Goal: Task Accomplishment & Management: Manage account settings

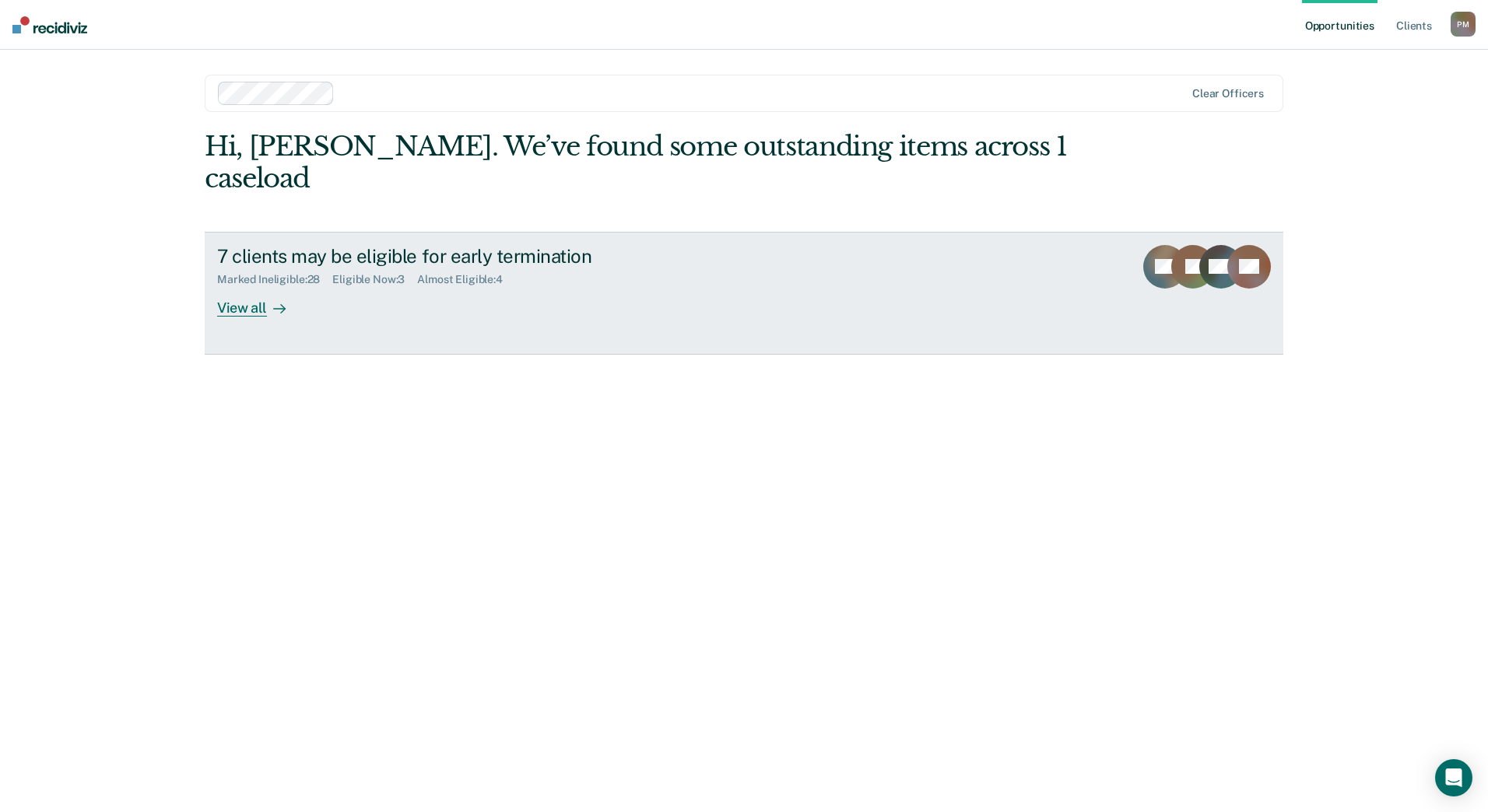
click at [265, 286] on div "View all" at bounding box center [260, 301] width 88 height 30
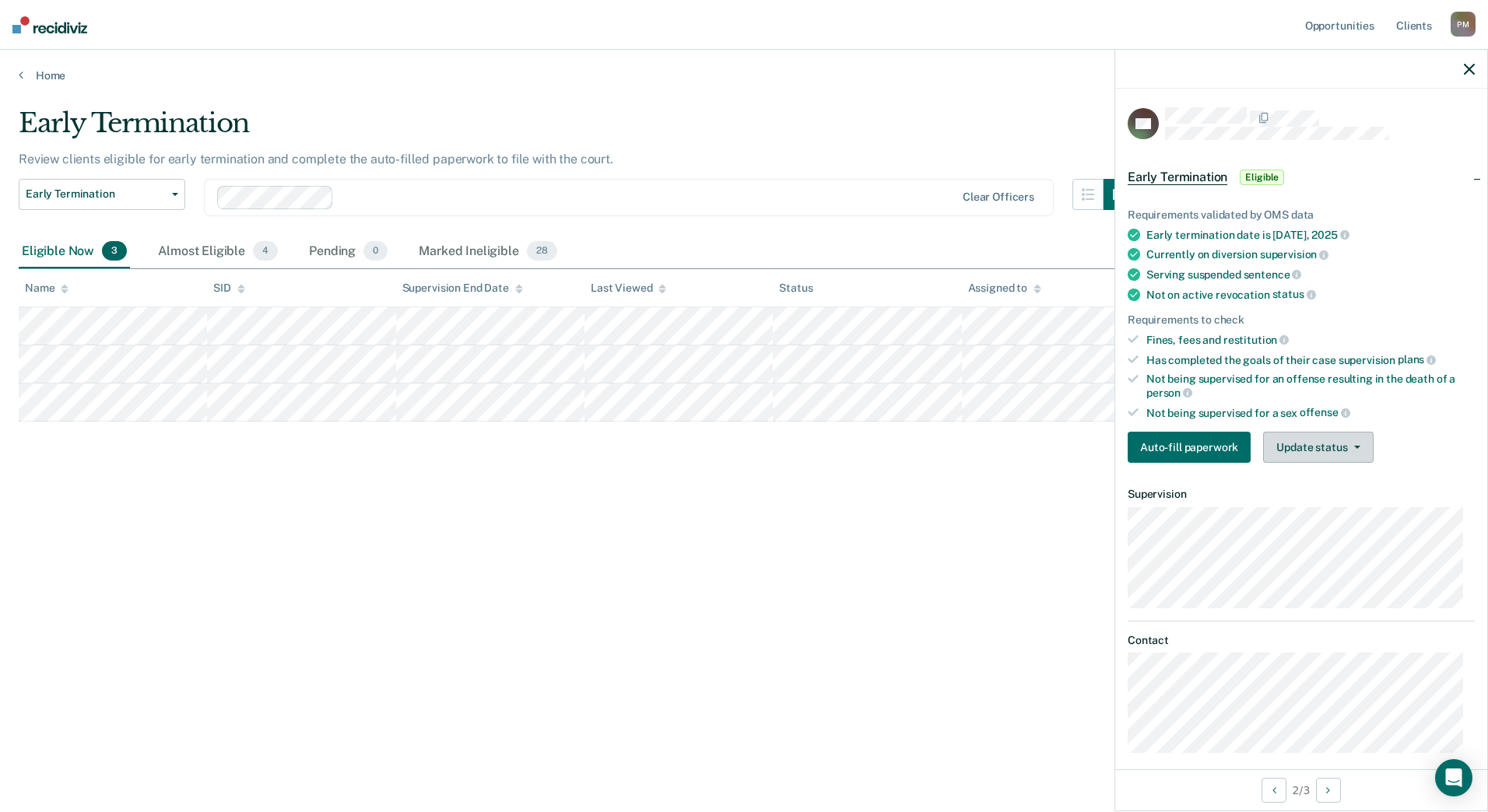
click at [1357, 456] on button "Update status" at bounding box center [1318, 447] width 110 height 31
click at [1348, 505] on button "Mark Ineligible" at bounding box center [1338, 510] width 150 height 25
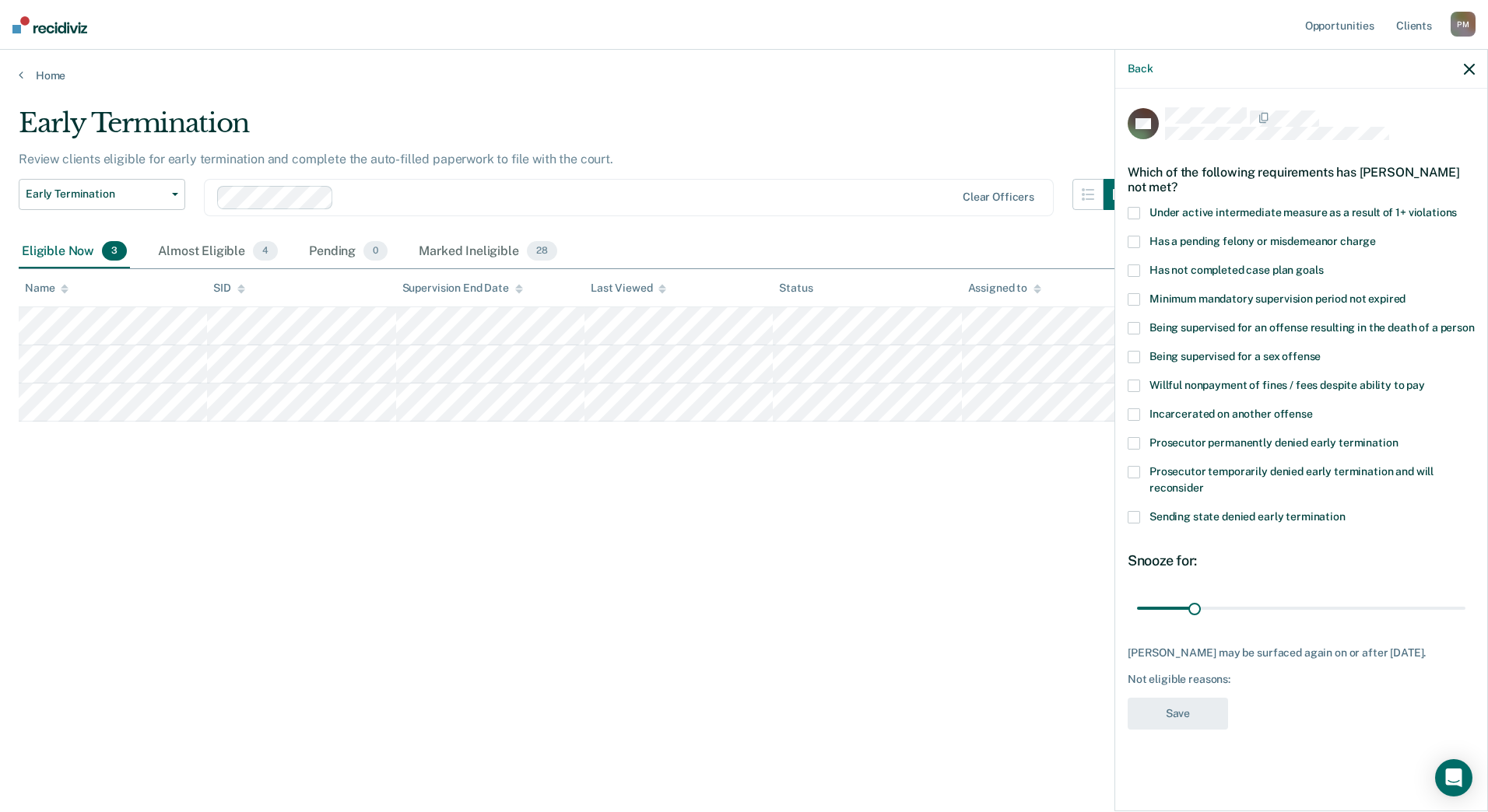
click at [1134, 266] on span at bounding box center [1134, 271] width 13 height 13
click at [1323, 265] on input "Has not completed case plan goals" at bounding box center [1323, 265] width 0 height 0
drag, startPoint x: 1197, startPoint y: 608, endPoint x: 1247, endPoint y: 609, distance: 50.0
type input "60"
click at [1247, 609] on input "range" at bounding box center [1301, 608] width 329 height 28
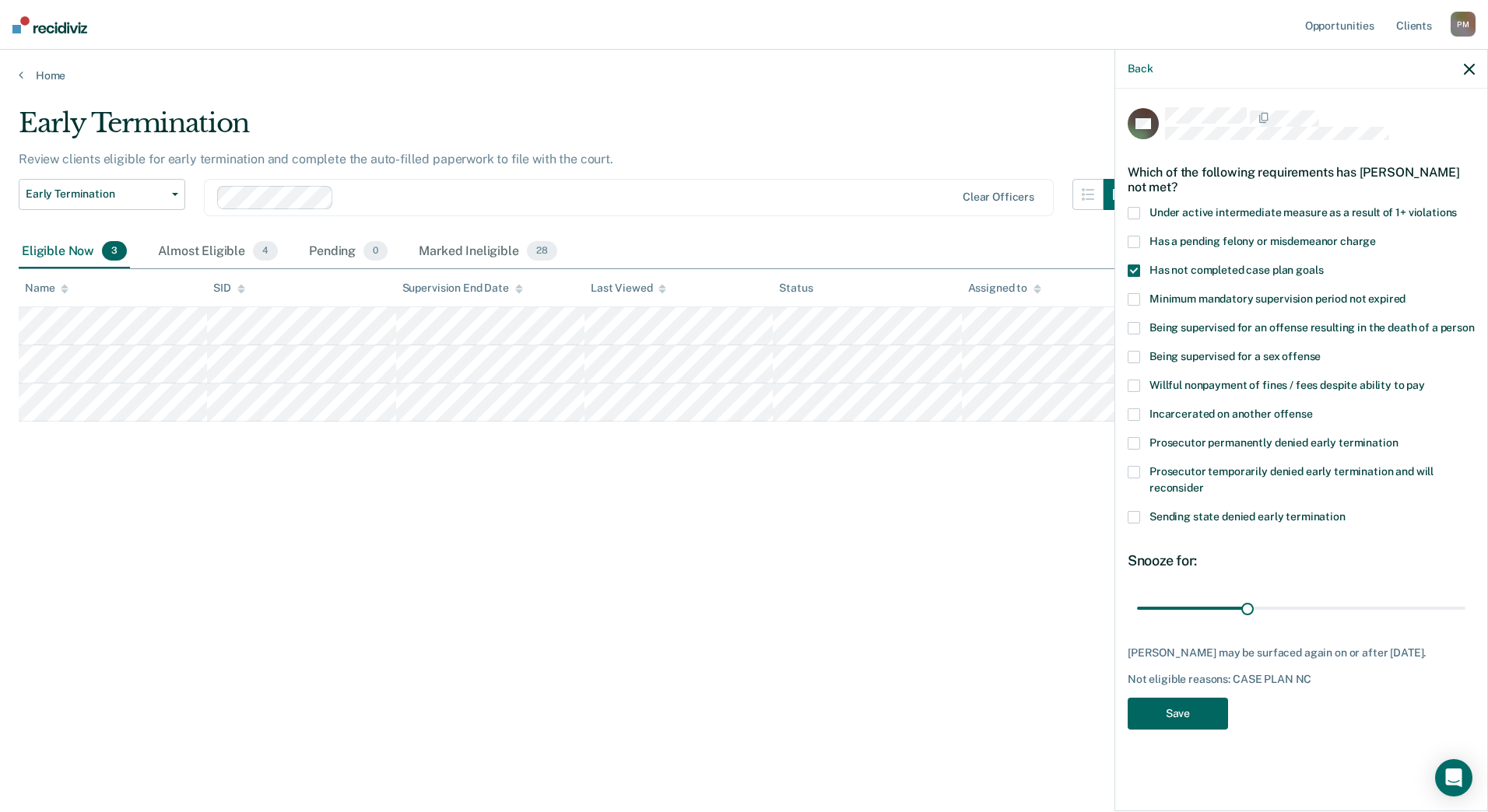
click at [1200, 710] on button "Save" at bounding box center [1177, 713] width 100 height 32
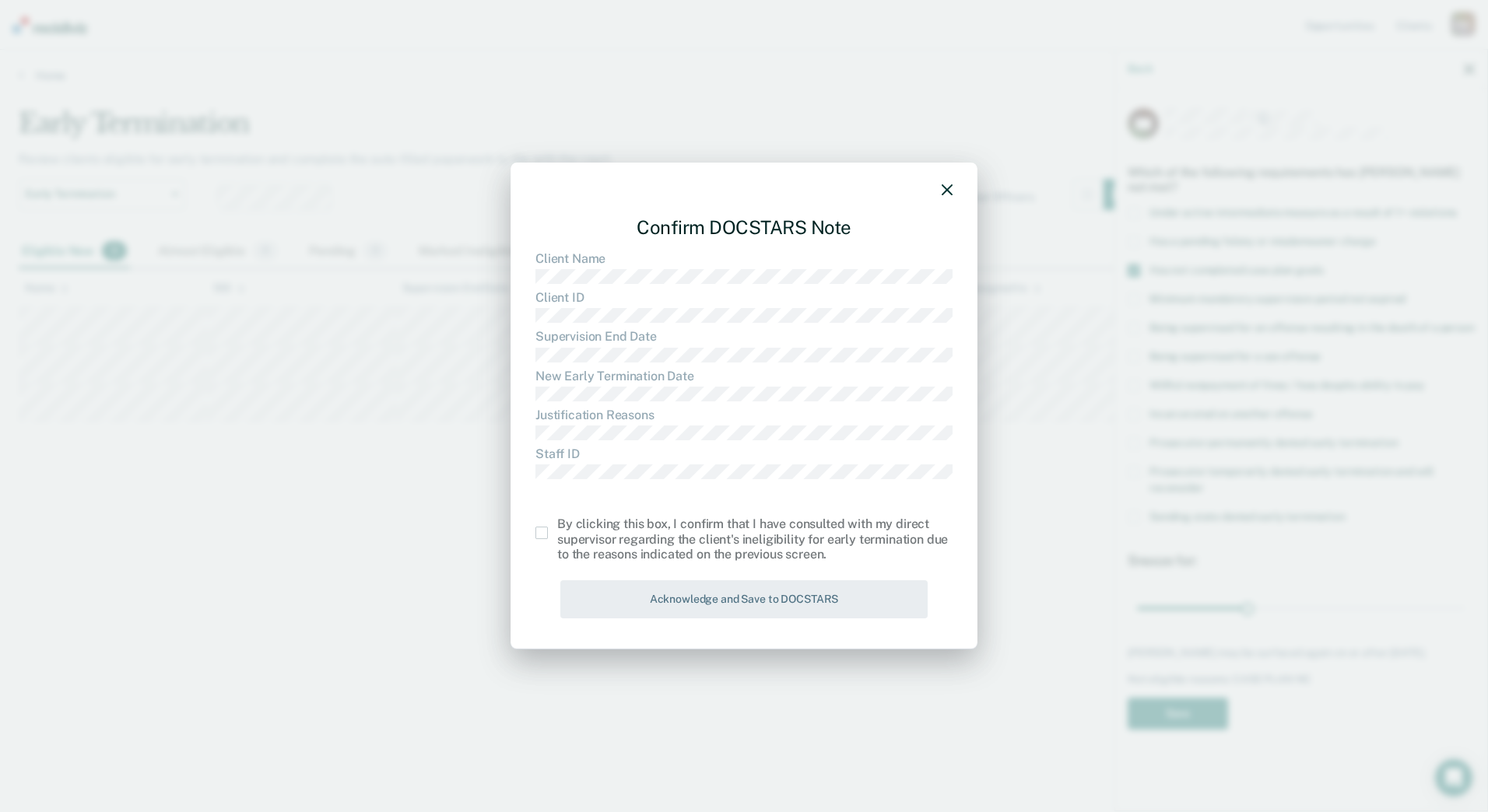
click at [535, 535] on div "Confirm DOCSTARS Note Client Name Client ID Supervision End Date New Early Term…" at bounding box center [744, 406] width 467 height 487
click at [542, 531] on span at bounding box center [542, 533] width 13 height 13
click at [558, 527] on input "checkbox" at bounding box center [558, 527] width 0 height 0
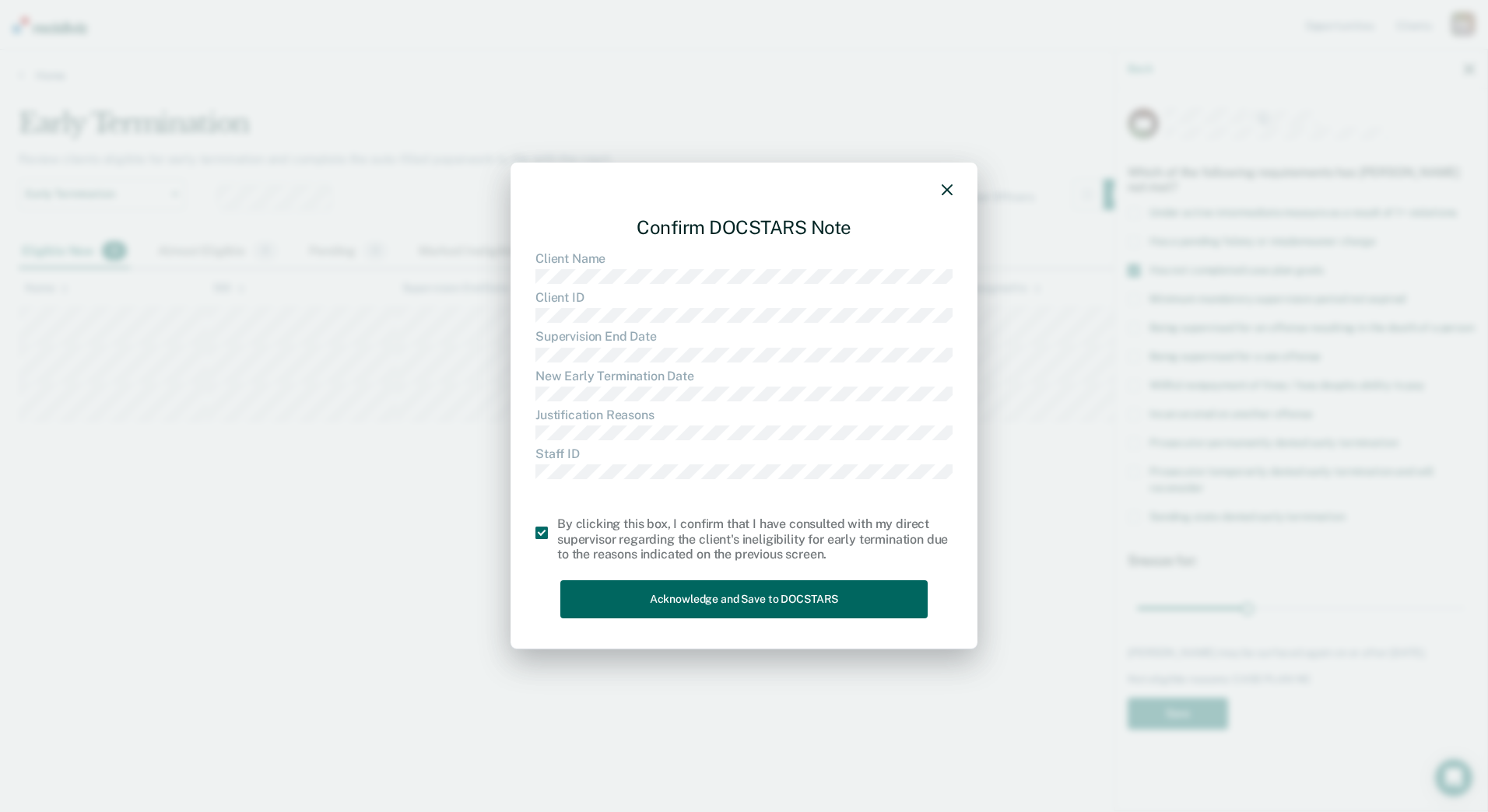
click at [588, 599] on button "Acknowledge and Save to DOCSTARS" at bounding box center [744, 599] width 367 height 38
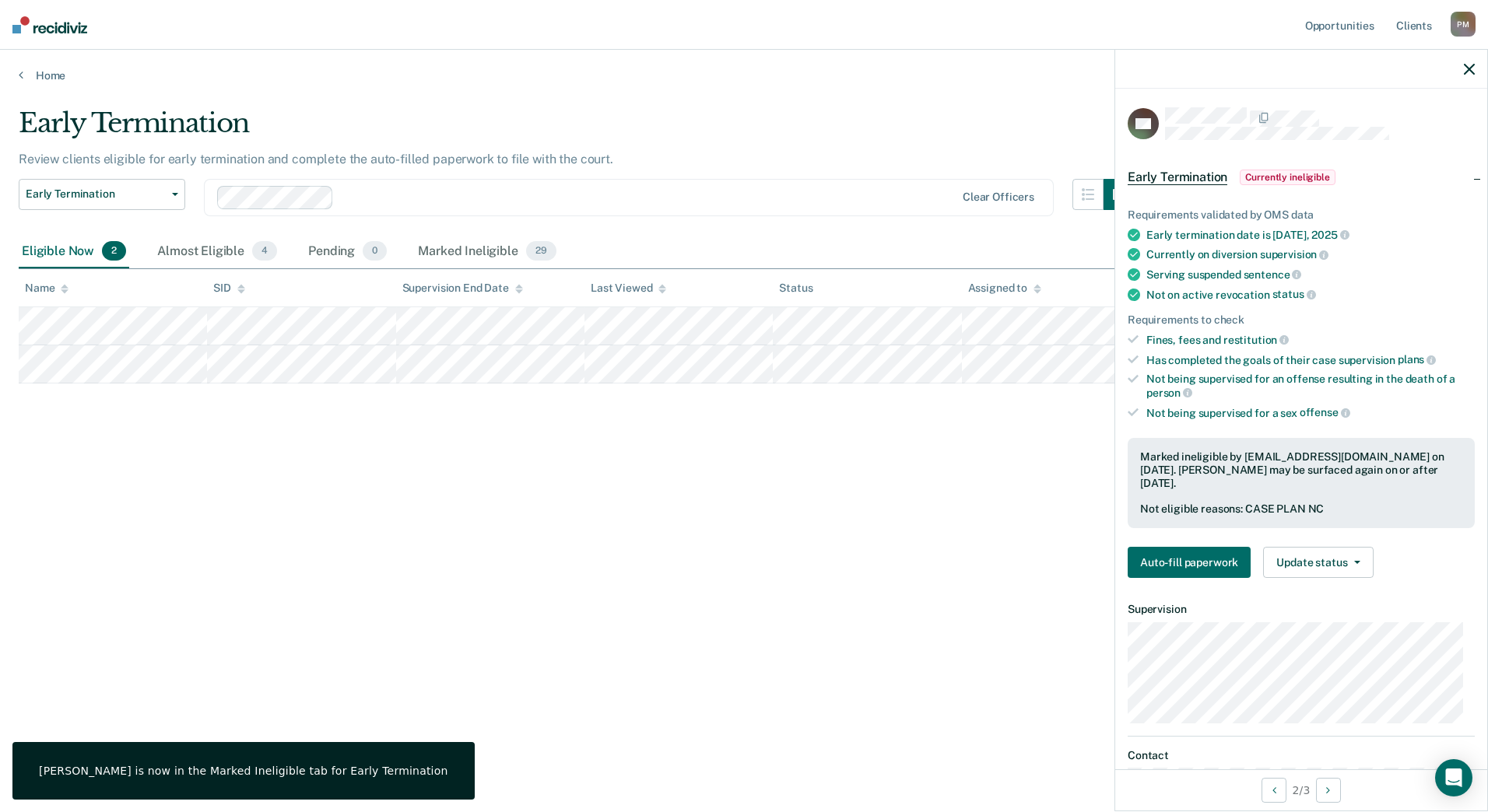
click at [211, 448] on div "Early Termination Review clients eligible for early termination and complete th…" at bounding box center [744, 401] width 1451 height 588
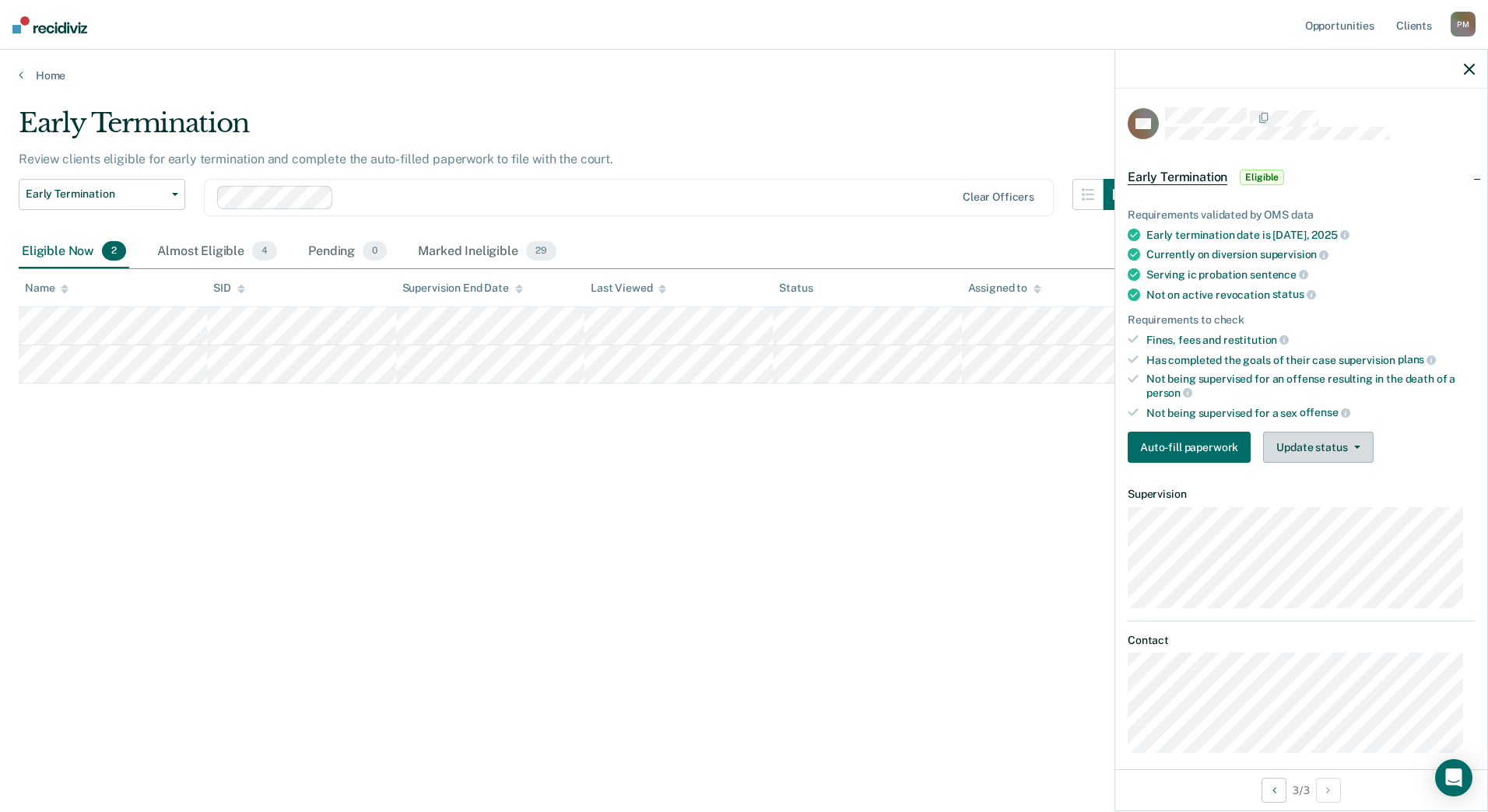
click at [1302, 453] on button "Update status" at bounding box center [1318, 447] width 110 height 31
click at [1310, 506] on button "Mark Ineligible" at bounding box center [1338, 510] width 150 height 25
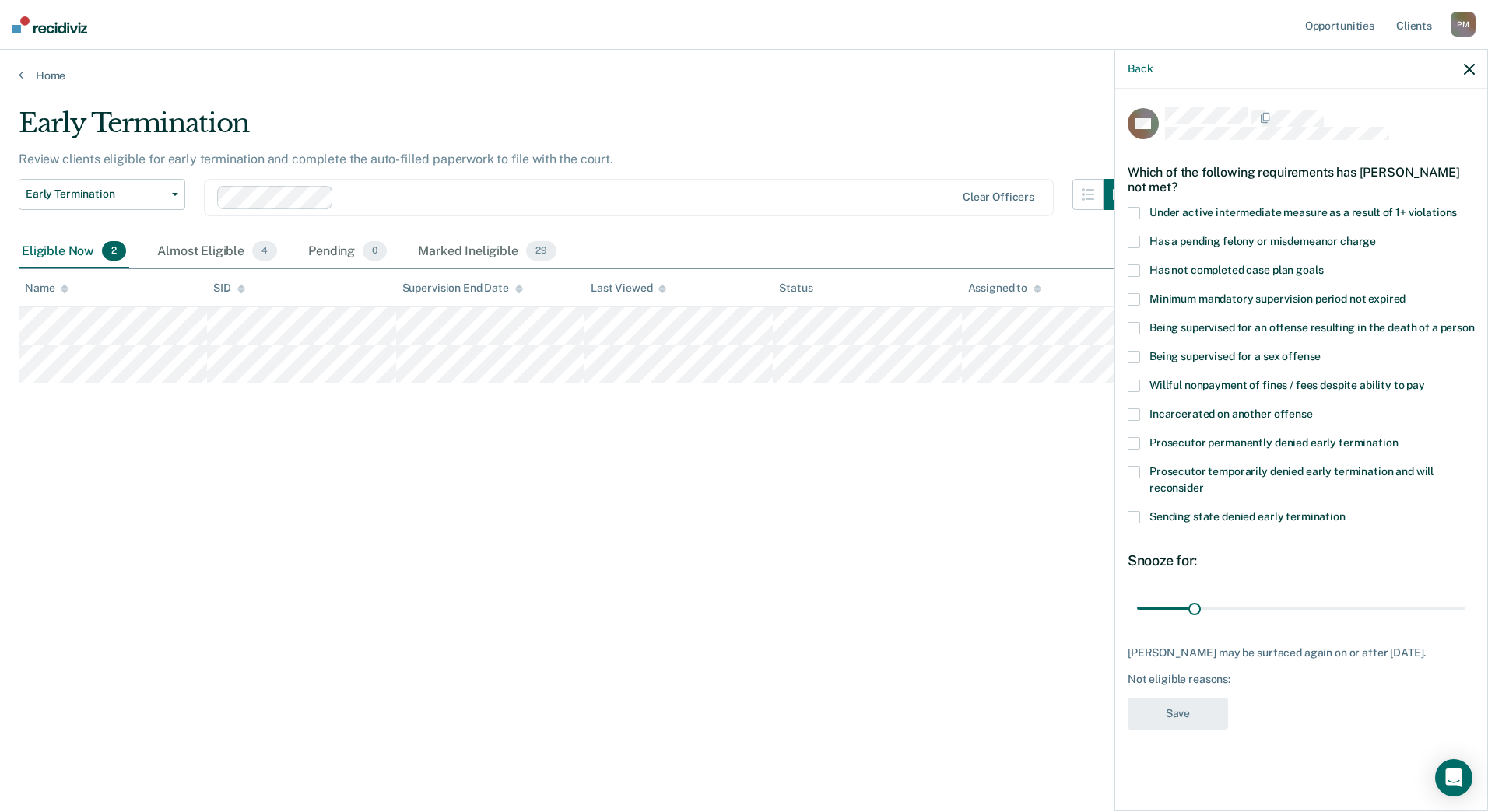
click at [1136, 269] on span at bounding box center [1134, 271] width 13 height 13
click at [1323, 265] on input "Has not completed case plan goals" at bounding box center [1323, 265] width 0 height 0
drag, startPoint x: 1195, startPoint y: 605, endPoint x: 1248, endPoint y: 607, distance: 53.0
click at [1248, 607] on input "range" at bounding box center [1301, 608] width 329 height 28
type input "60"
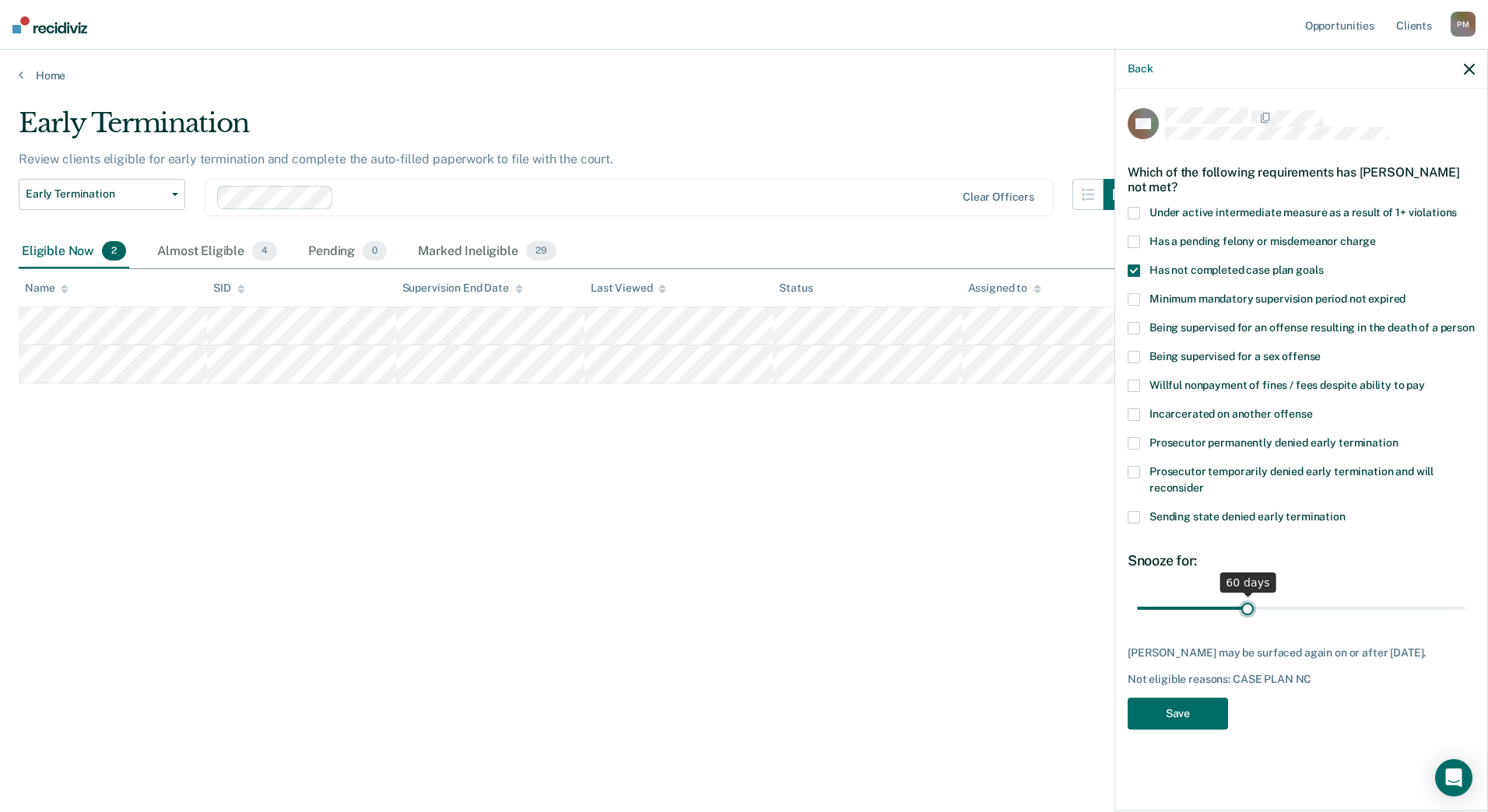
click at [1247, 606] on input "range" at bounding box center [1301, 608] width 329 height 28
click at [1188, 706] on button "Save" at bounding box center [1177, 713] width 100 height 32
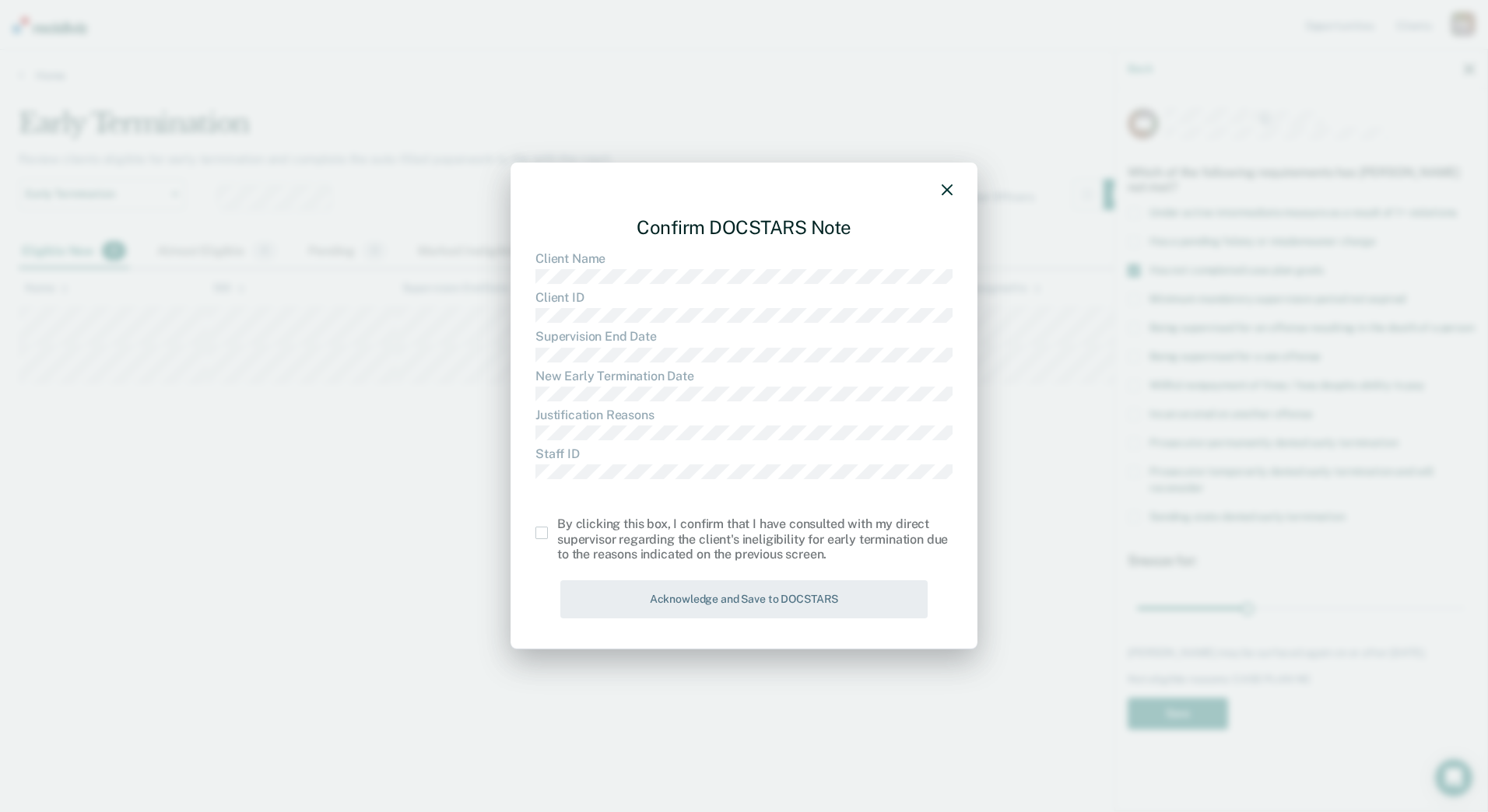
click at [542, 538] on span at bounding box center [542, 533] width 13 height 13
click at [558, 527] on input "checkbox" at bounding box center [558, 527] width 0 height 0
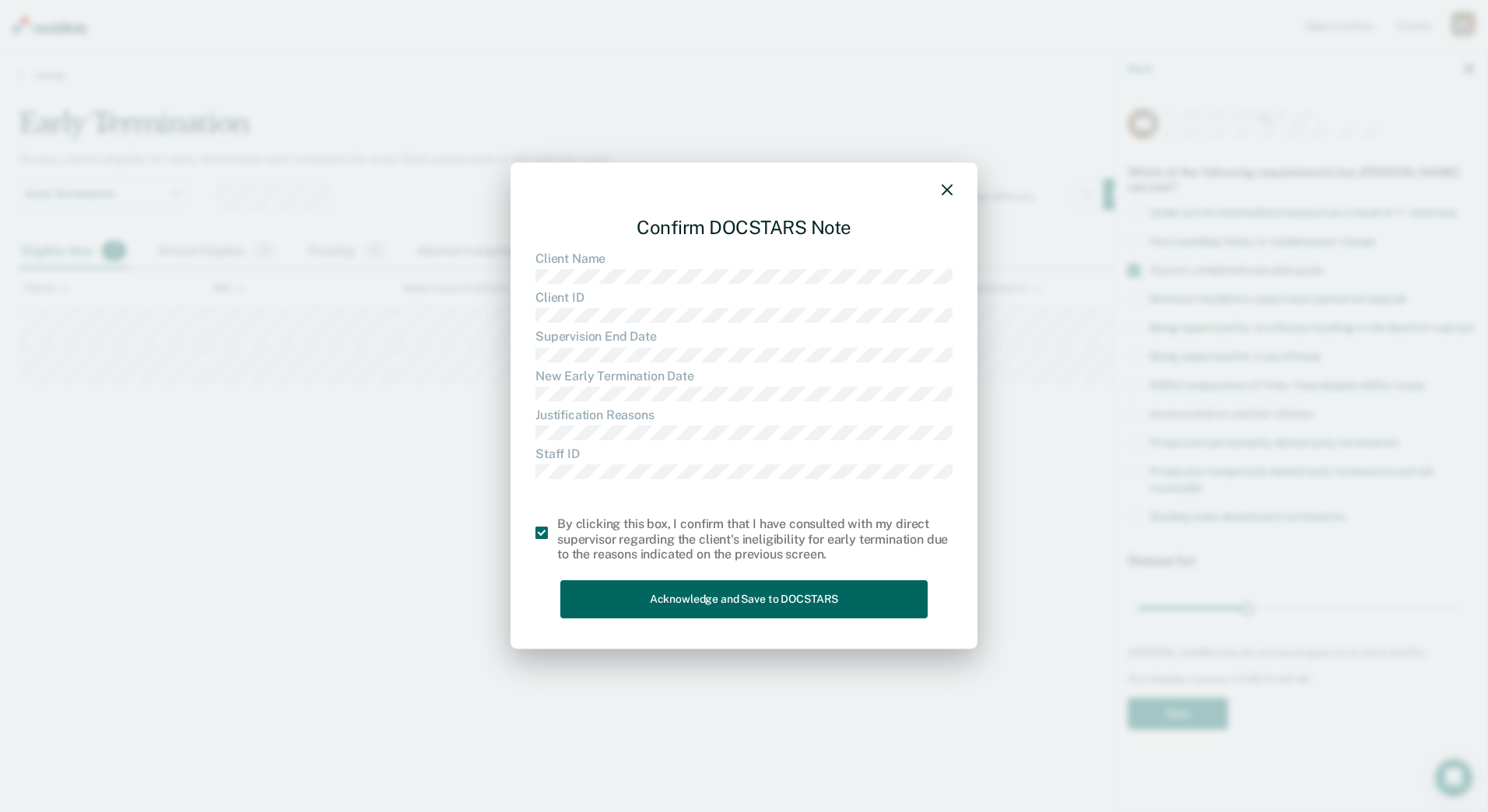
click at [602, 600] on button "Acknowledge and Save to DOCSTARS" at bounding box center [744, 599] width 367 height 38
